Goal: Navigation & Orientation: Find specific page/section

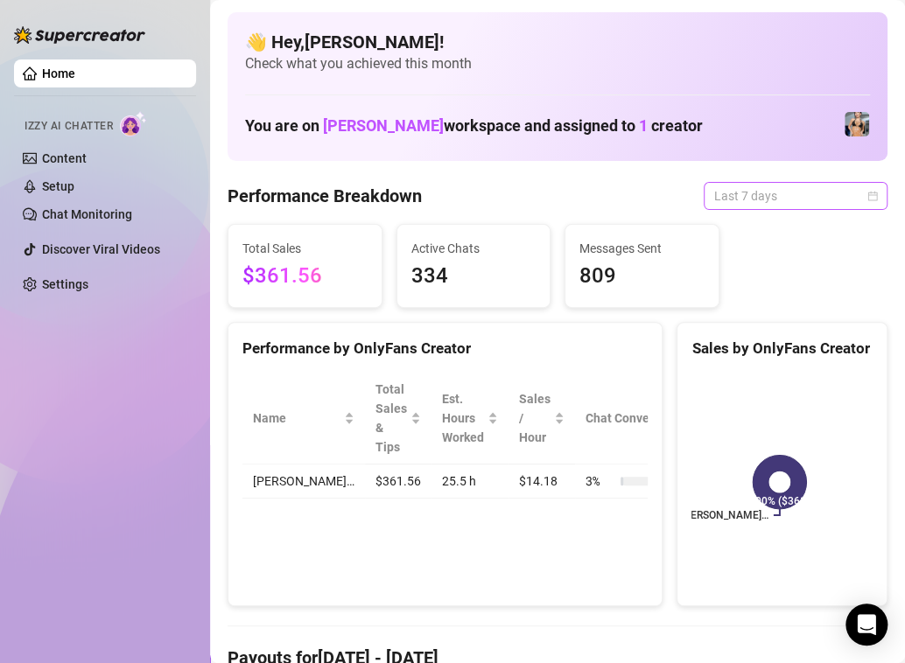
click at [714, 190] on span "Last 7 days" at bounding box center [795, 196] width 163 height 26
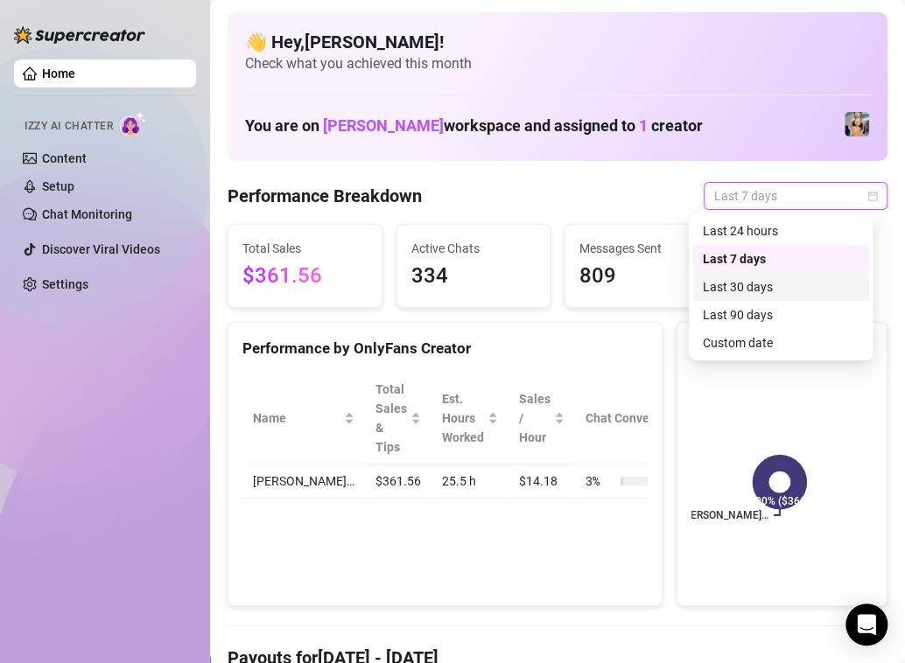
click at [734, 287] on div "Last 30 days" at bounding box center [781, 286] width 156 height 19
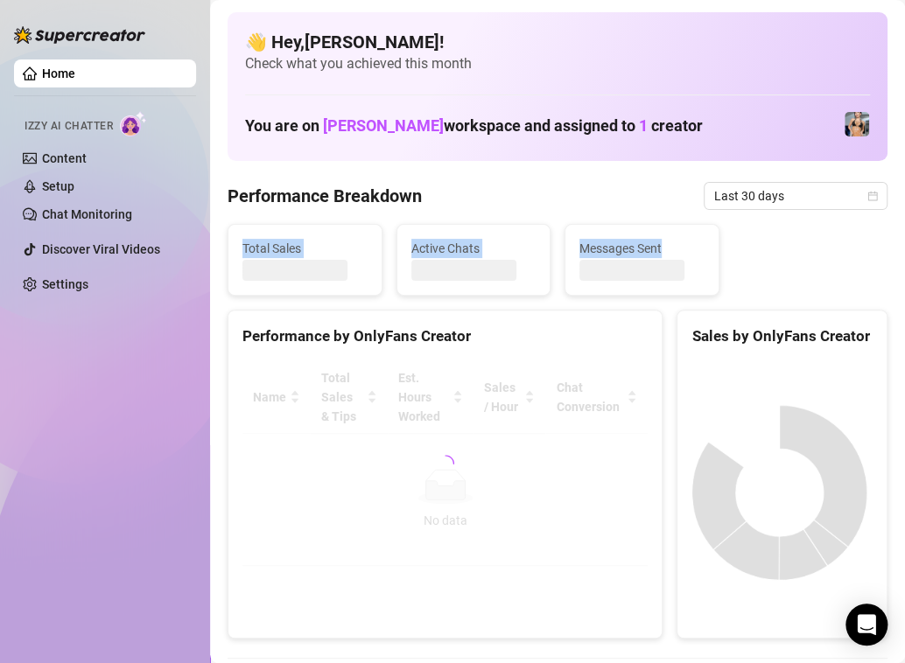
drag, startPoint x: 734, startPoint y: 287, endPoint x: 631, endPoint y: 210, distance: 128.8
click at [608, 200] on div "Performance Breakdown Last 30 days" at bounding box center [558, 196] width 660 height 28
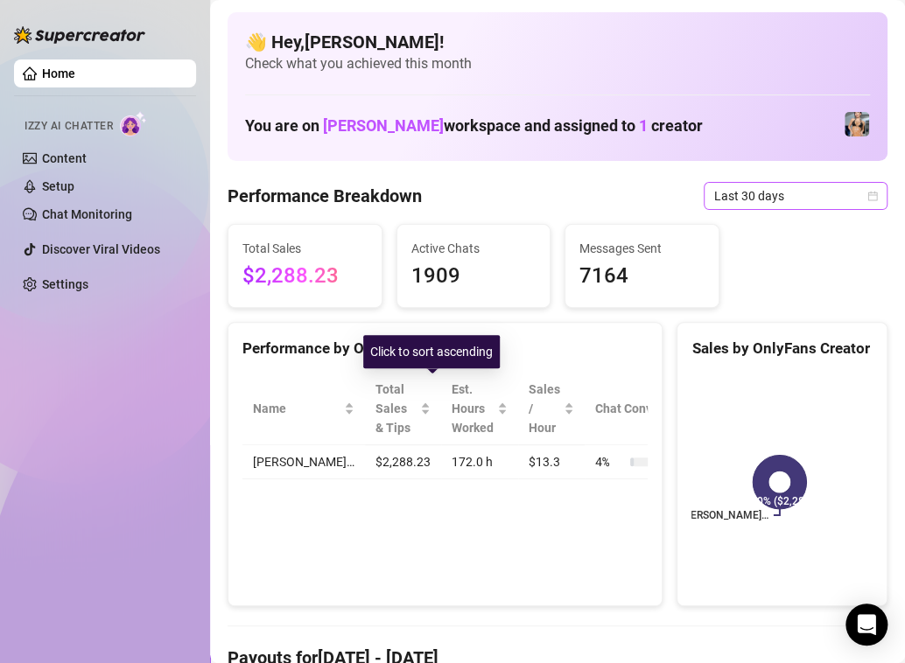
click at [714, 193] on span "Last 30 days" at bounding box center [795, 196] width 163 height 26
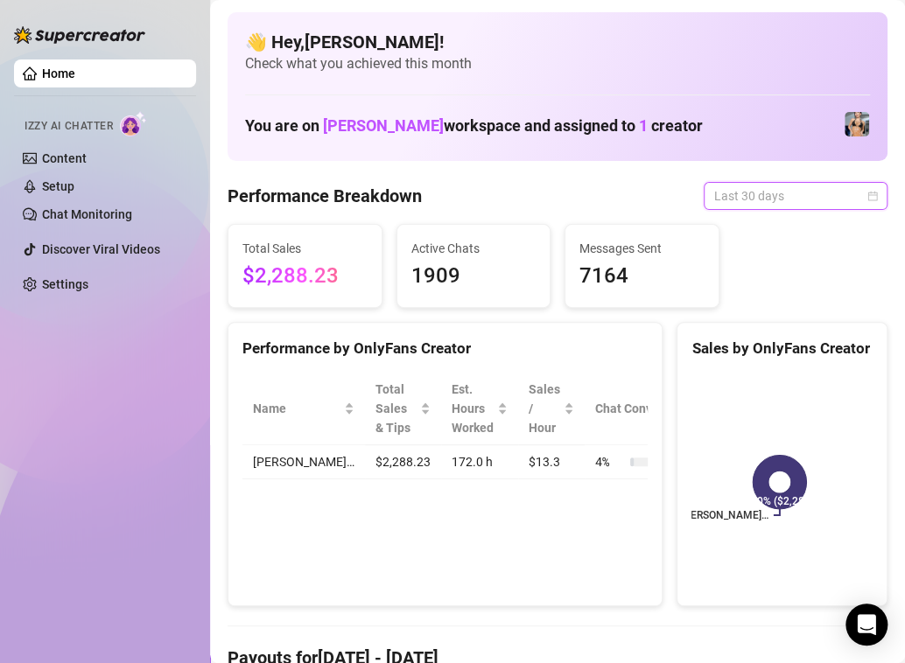
click at [714, 193] on span "Last 30 days" at bounding box center [795, 196] width 163 height 26
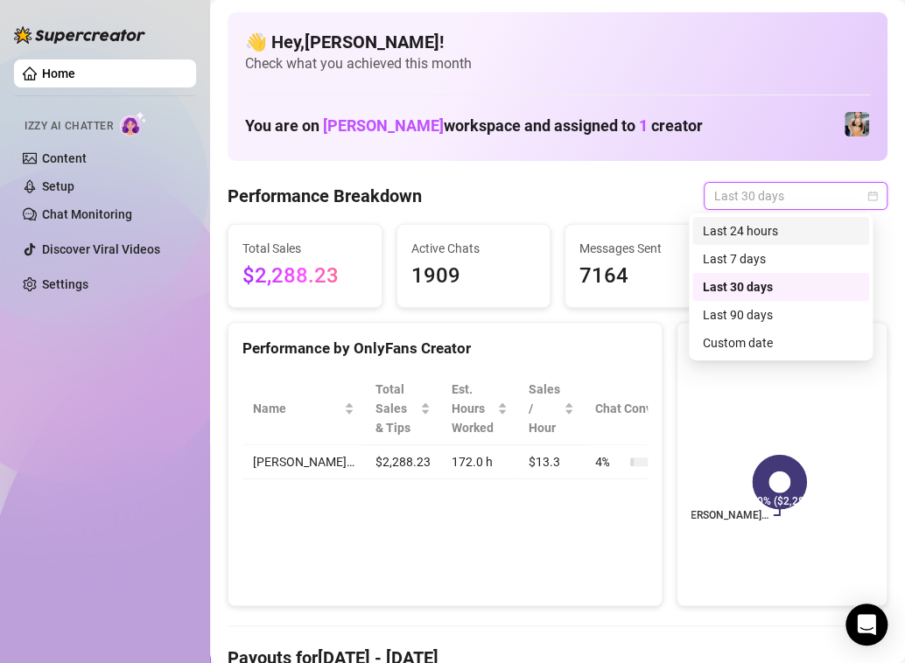
click at [749, 229] on div "Last 24 hours" at bounding box center [781, 230] width 156 height 19
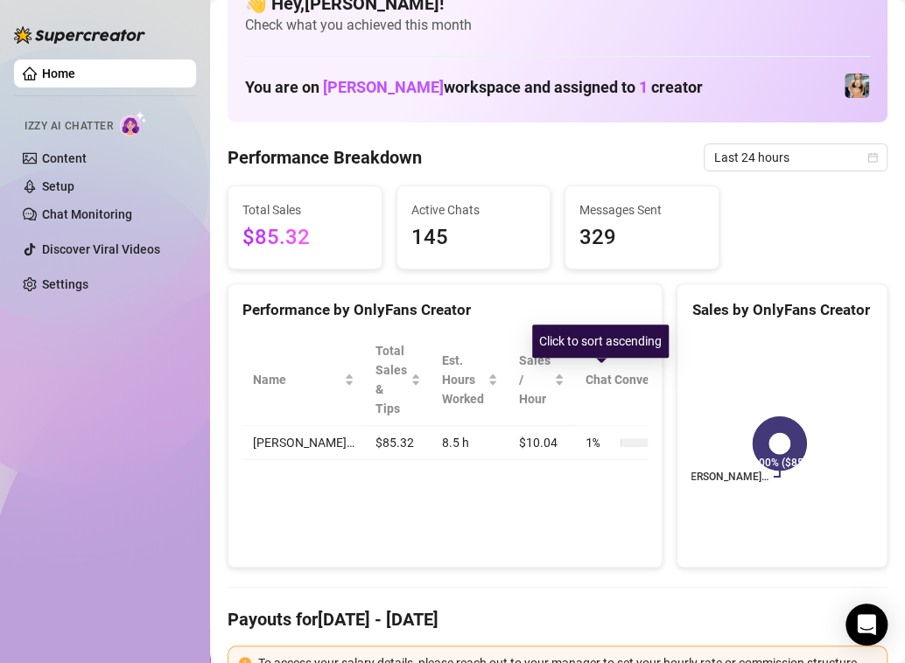
scroll to position [47, 0]
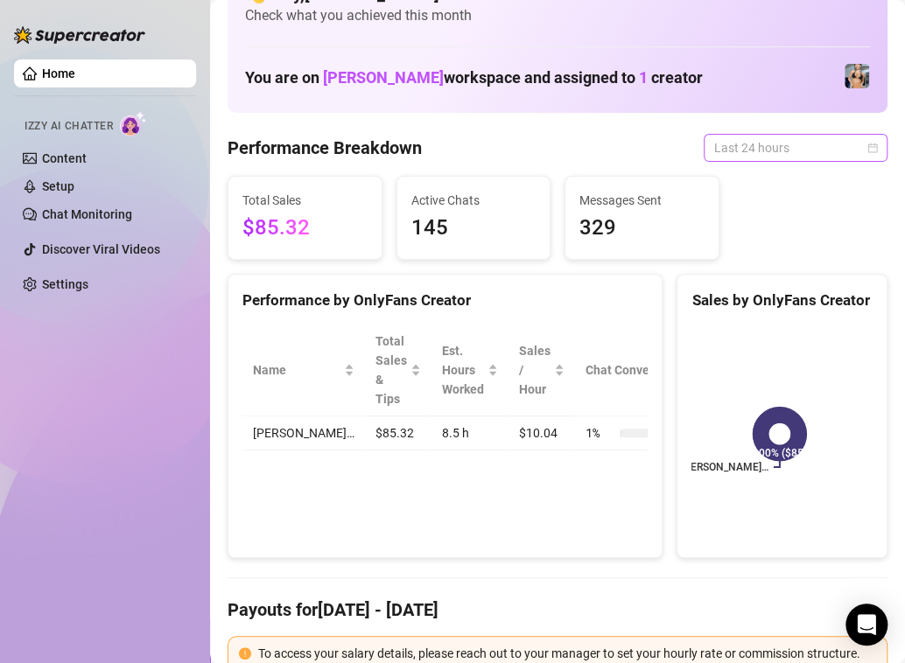
click at [729, 141] on span "Last 24 hours" at bounding box center [795, 148] width 163 height 26
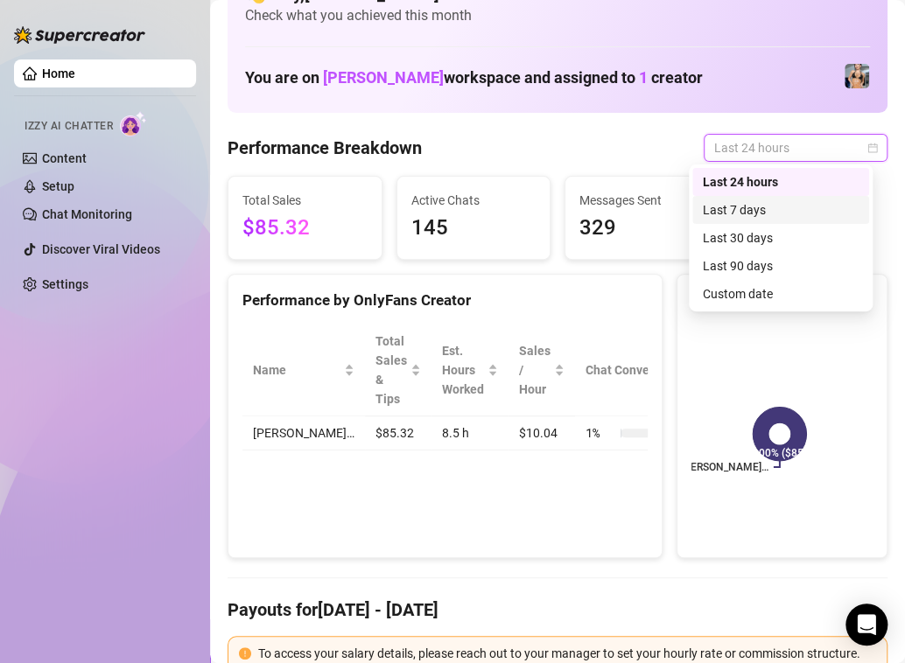
click at [737, 205] on div "Last 7 days" at bounding box center [781, 209] width 156 height 19
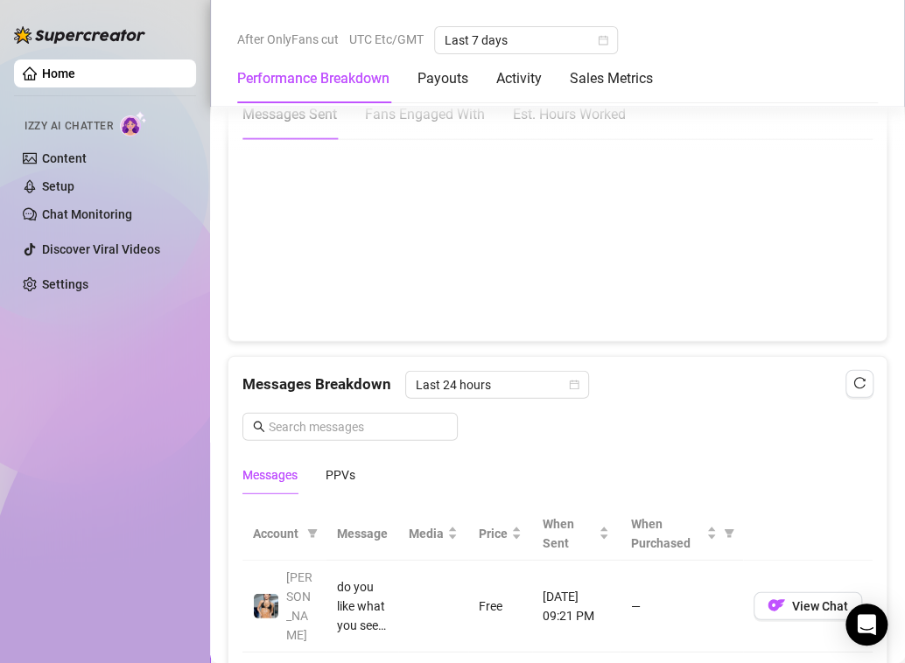
scroll to position [1336, 0]
click at [523, 81] on div "Activity" at bounding box center [519, 78] width 46 height 21
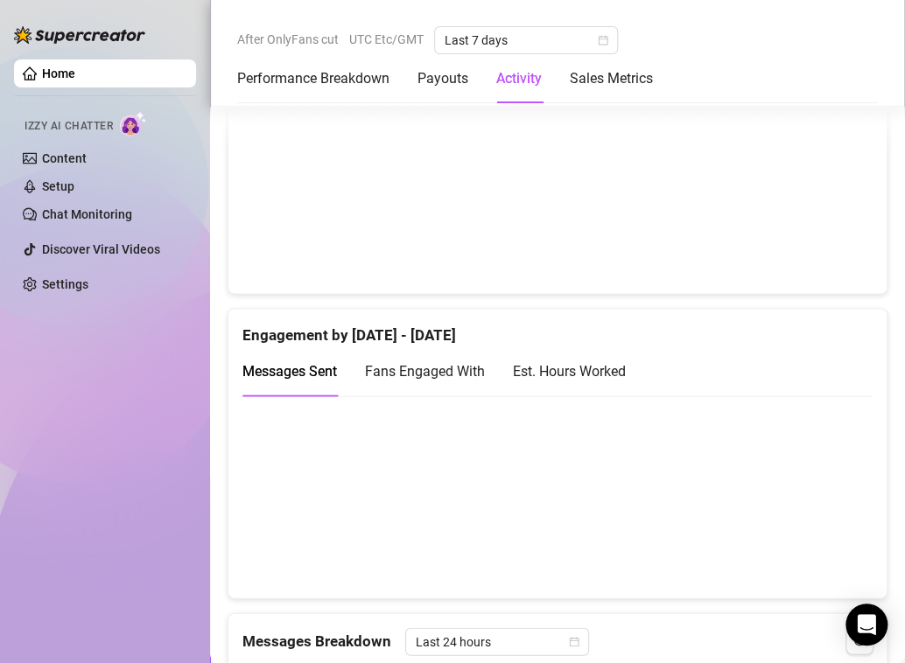
scroll to position [945, 0]
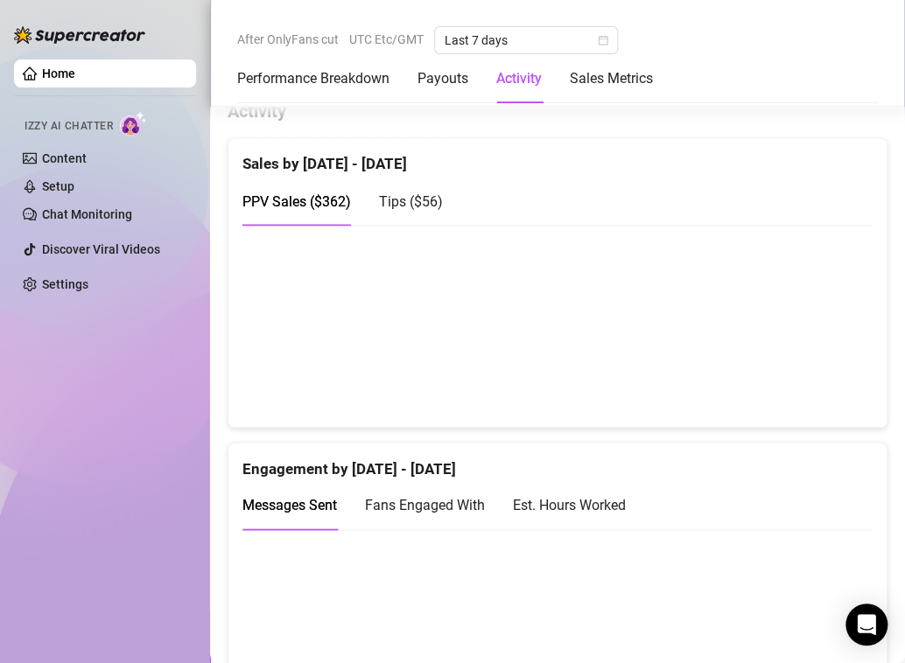
click at [429, 209] on span "Tips ( $56 )" at bounding box center [411, 201] width 64 height 17
click at [605, 66] on div "Sales Metrics" at bounding box center [611, 78] width 83 height 49
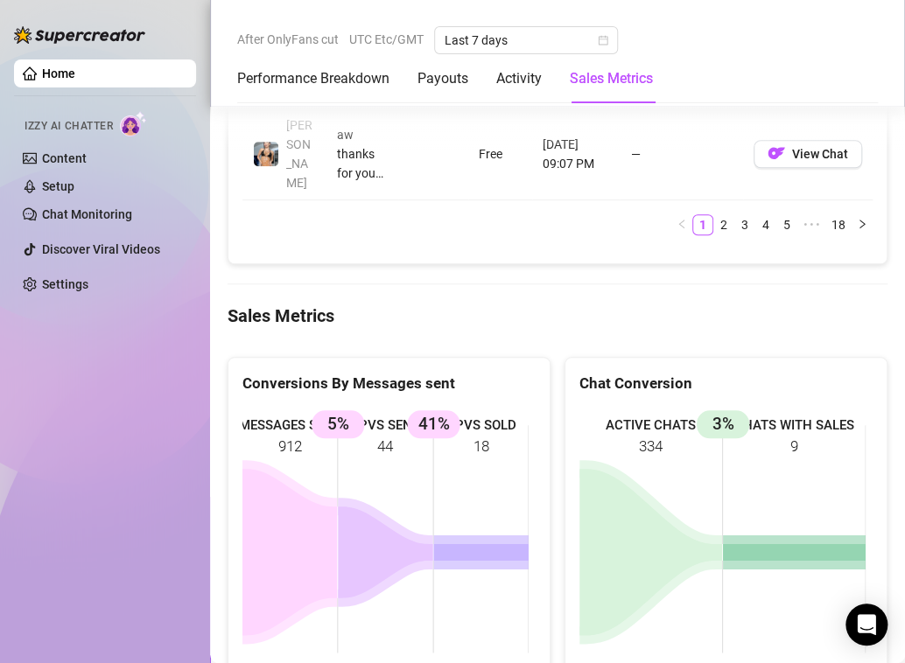
scroll to position [2623, 0]
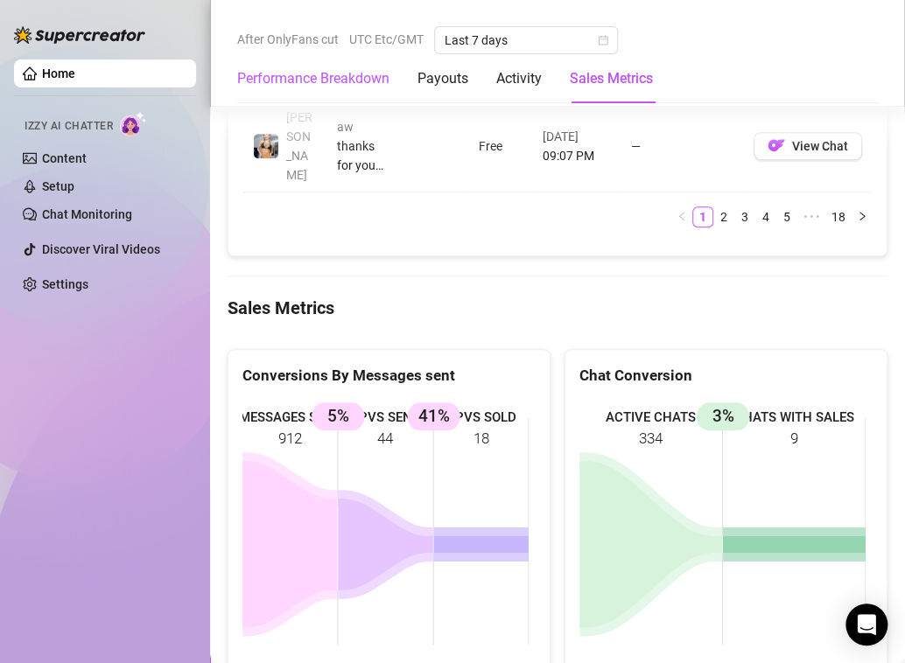
click at [374, 79] on Breakdown "Performance Breakdown" at bounding box center [313, 78] width 152 height 21
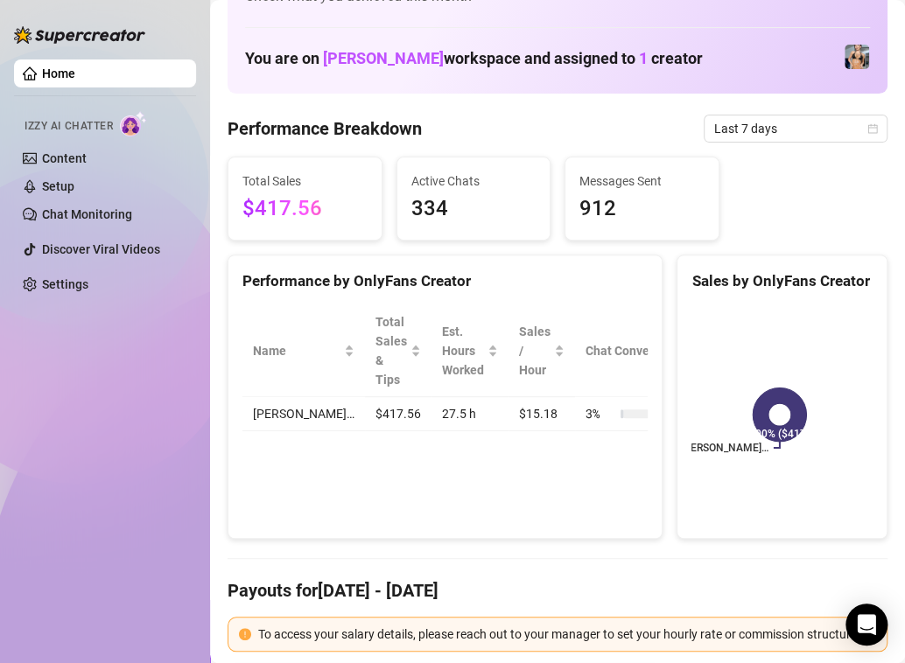
scroll to position [0, 0]
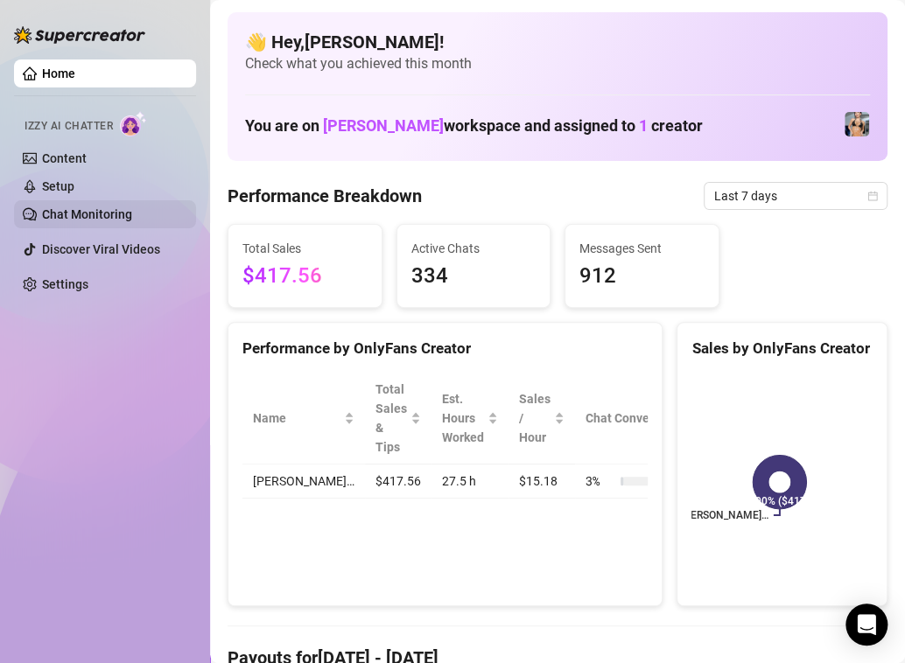
click at [86, 211] on link "Chat Monitoring" at bounding box center [87, 214] width 90 height 14
